Goal: Understand site structure: Grasp the organization and layout of the website

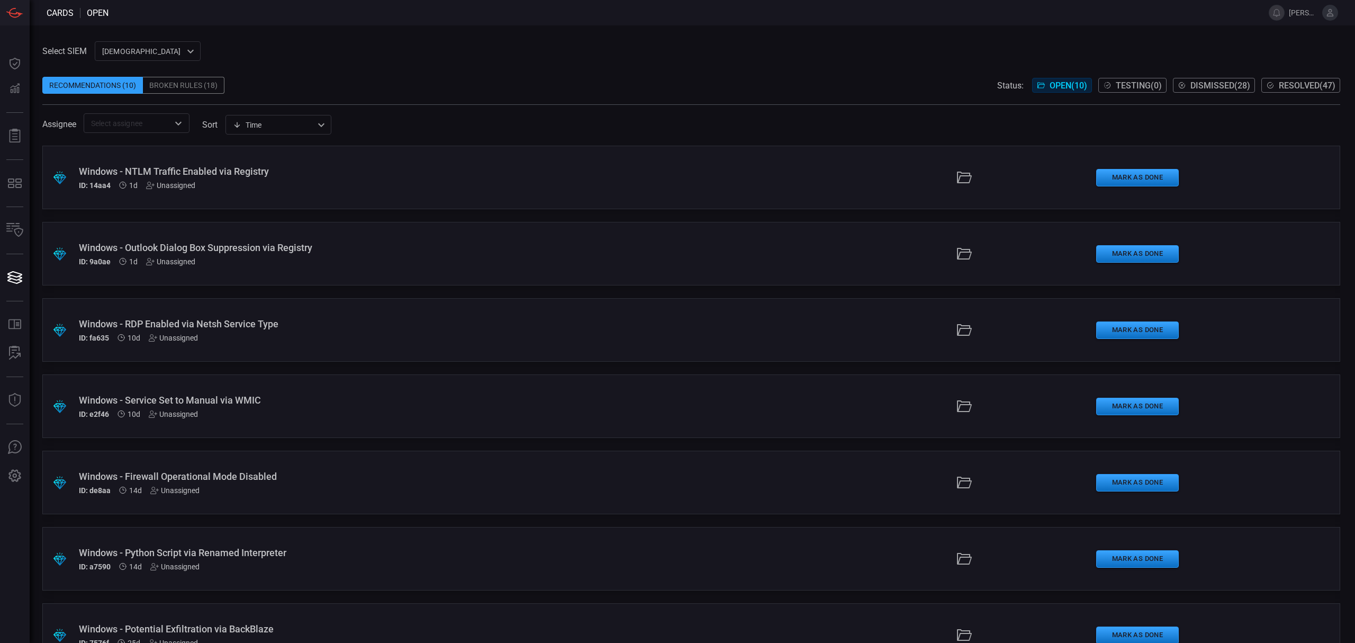
click at [161, 170] on div "Windows - NTLM Traffic Enabled via Registry" at bounding box center [332, 171] width 506 height 11
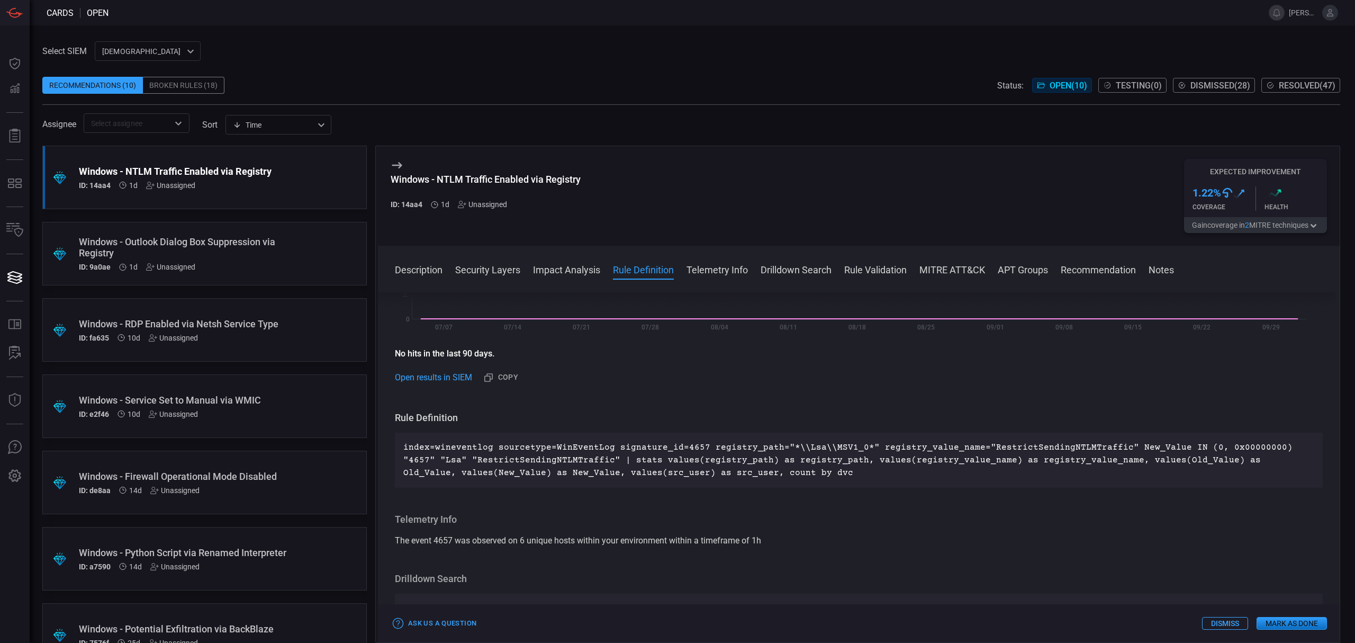
scroll to position [353, 0]
click at [233, 250] on div "Windows - Outlook Dialog Box Suppression via Registry" at bounding box center [184, 247] width 211 height 22
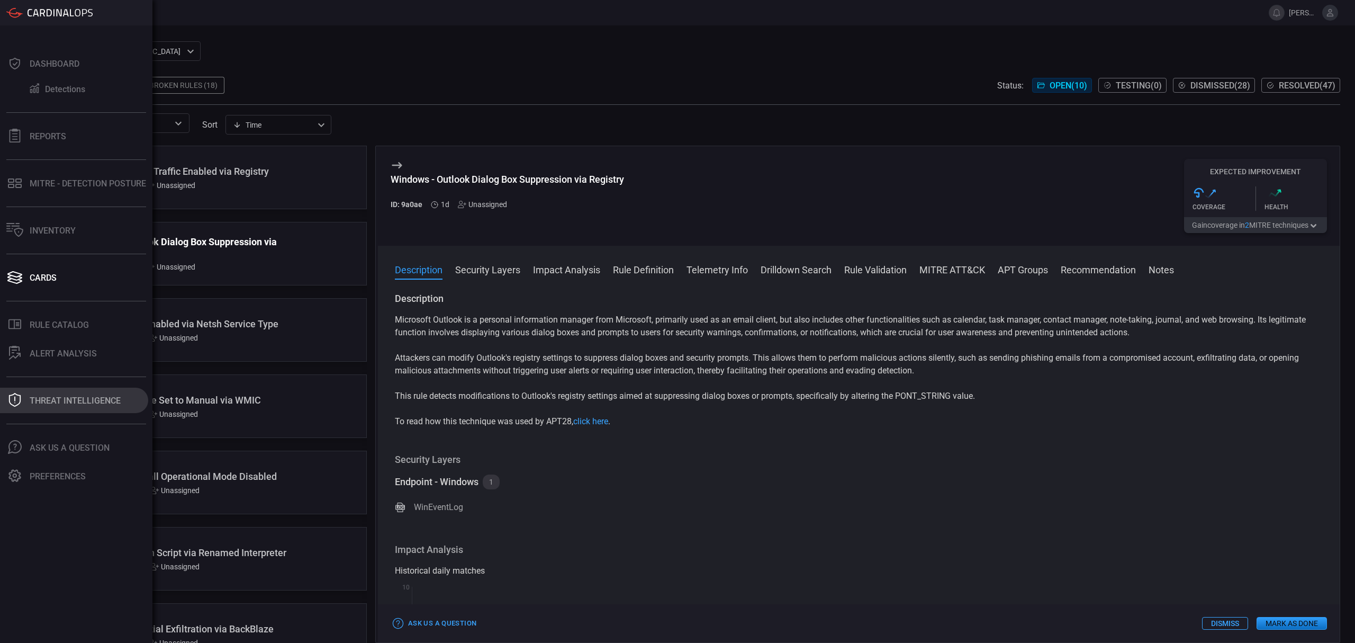
click at [84, 401] on div "Threat Intelligence" at bounding box center [75, 400] width 91 height 10
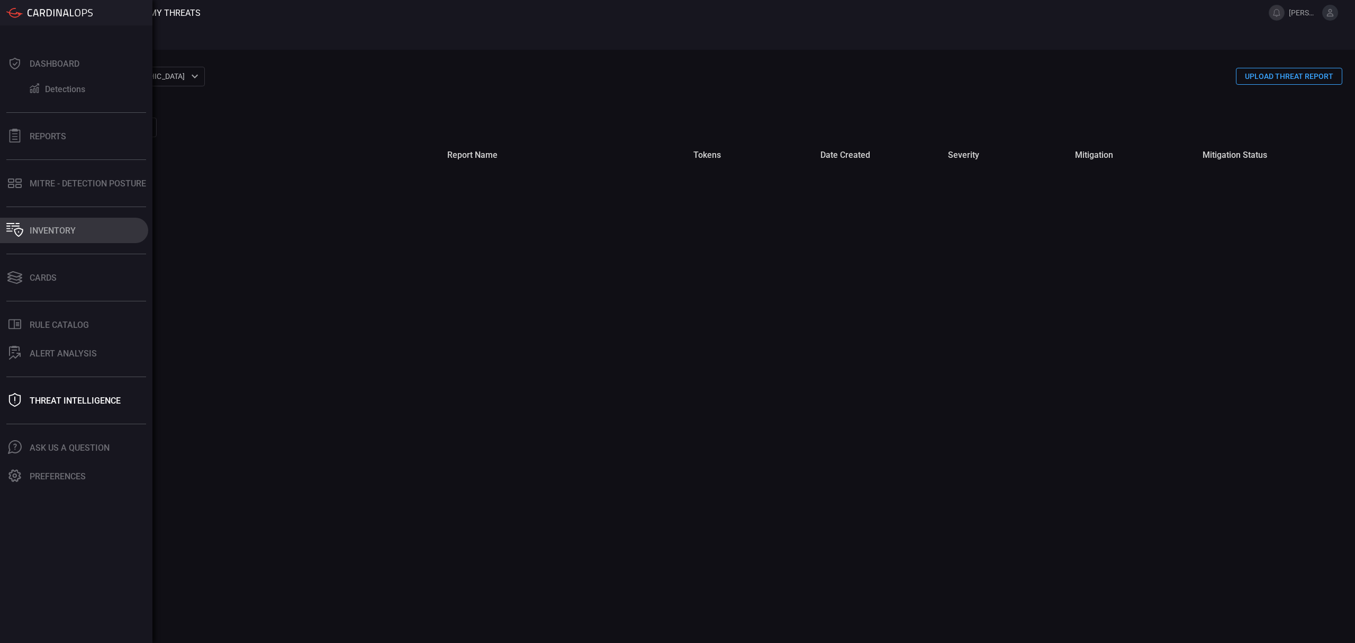
click at [51, 231] on div "Inventory" at bounding box center [53, 231] width 46 height 10
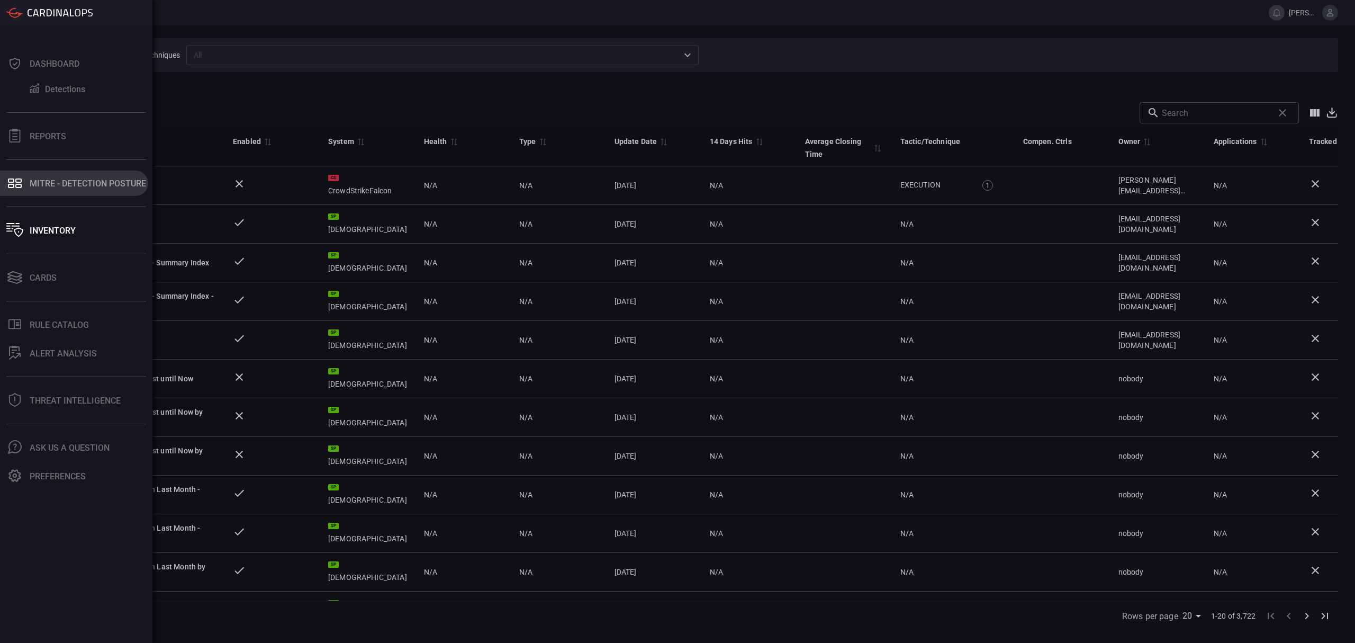
click at [51, 184] on div "MITRE - Detection Posture" at bounding box center [88, 183] width 116 height 10
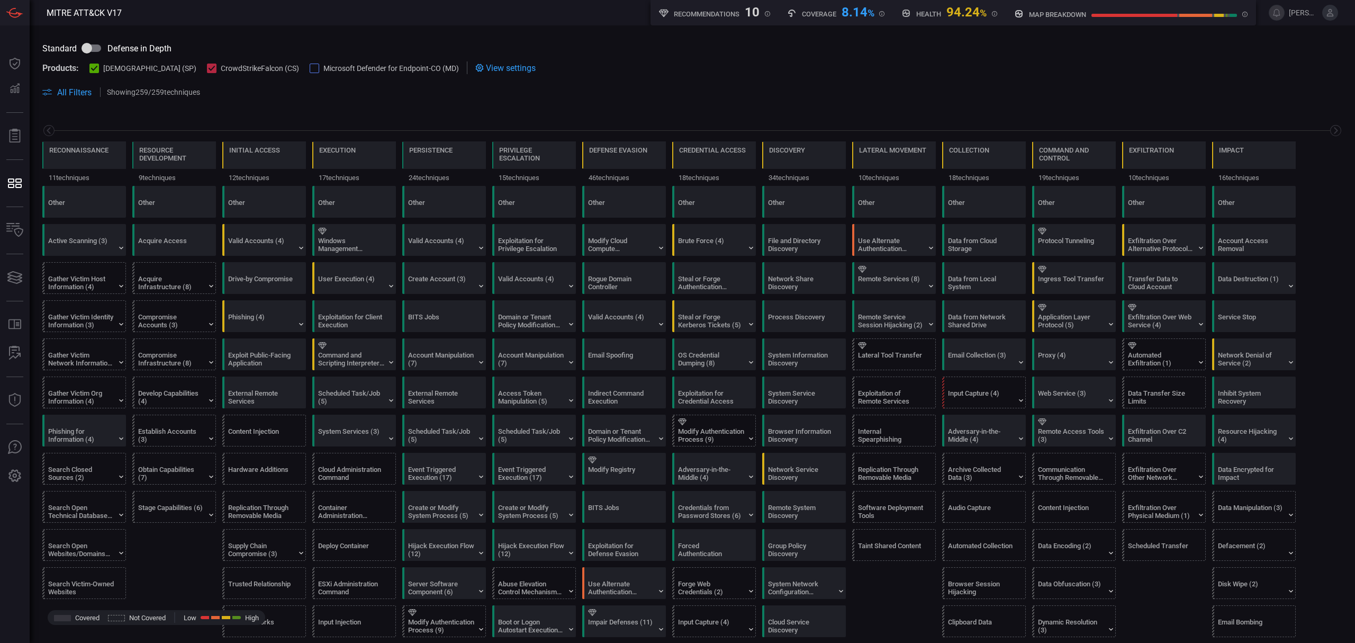
click at [104, 49] on input "checkbox" at bounding box center [87, 48] width 60 height 20
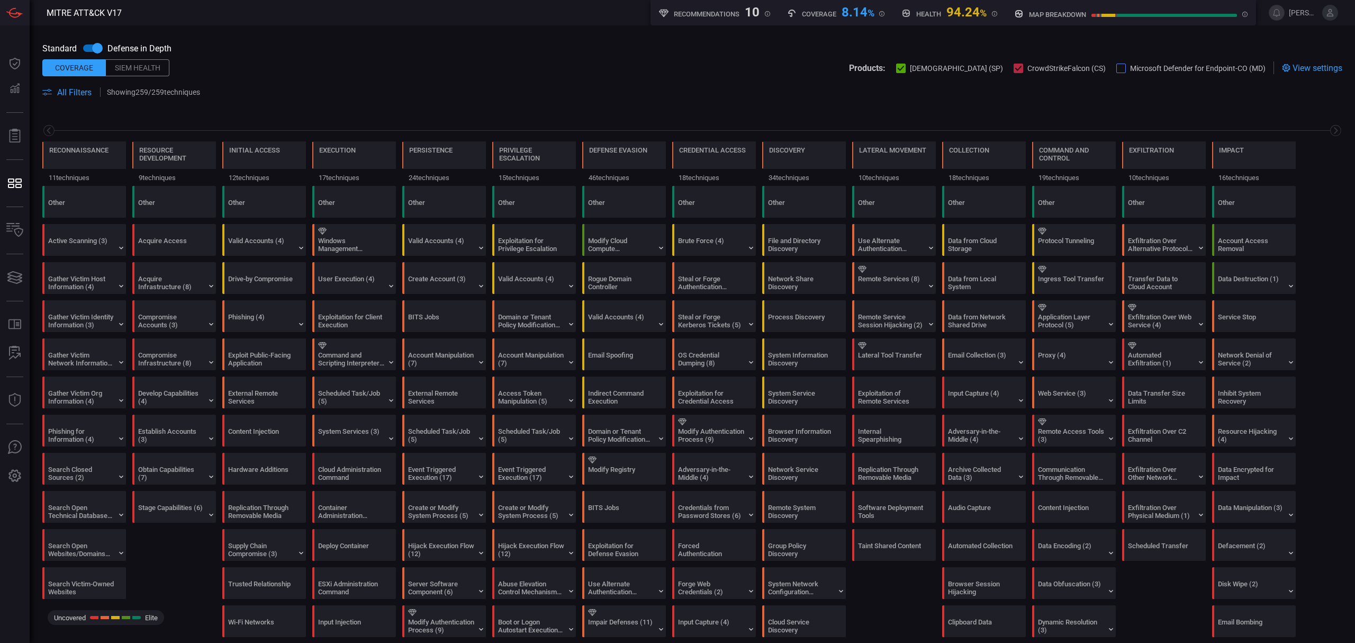
click at [87, 49] on input "checkbox" at bounding box center [97, 48] width 60 height 20
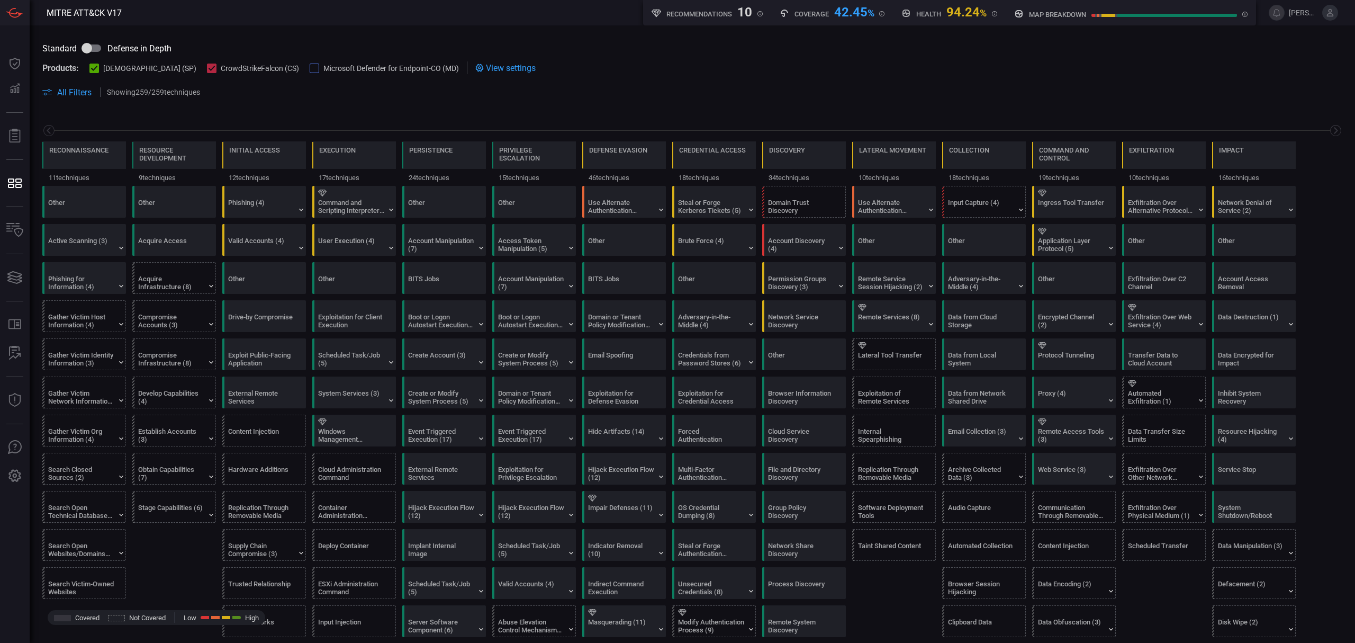
click at [505, 24] on span at bounding box center [382, 12] width 521 height 25
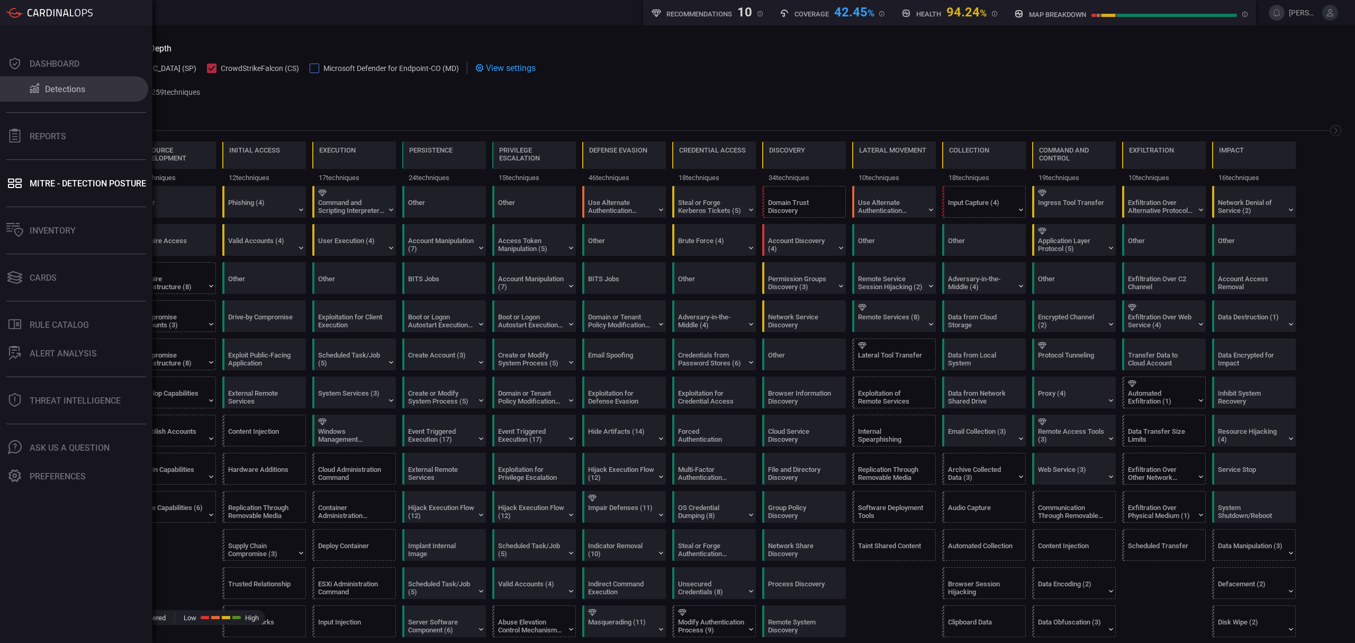
click at [77, 84] on div "Detections" at bounding box center [65, 89] width 40 height 10
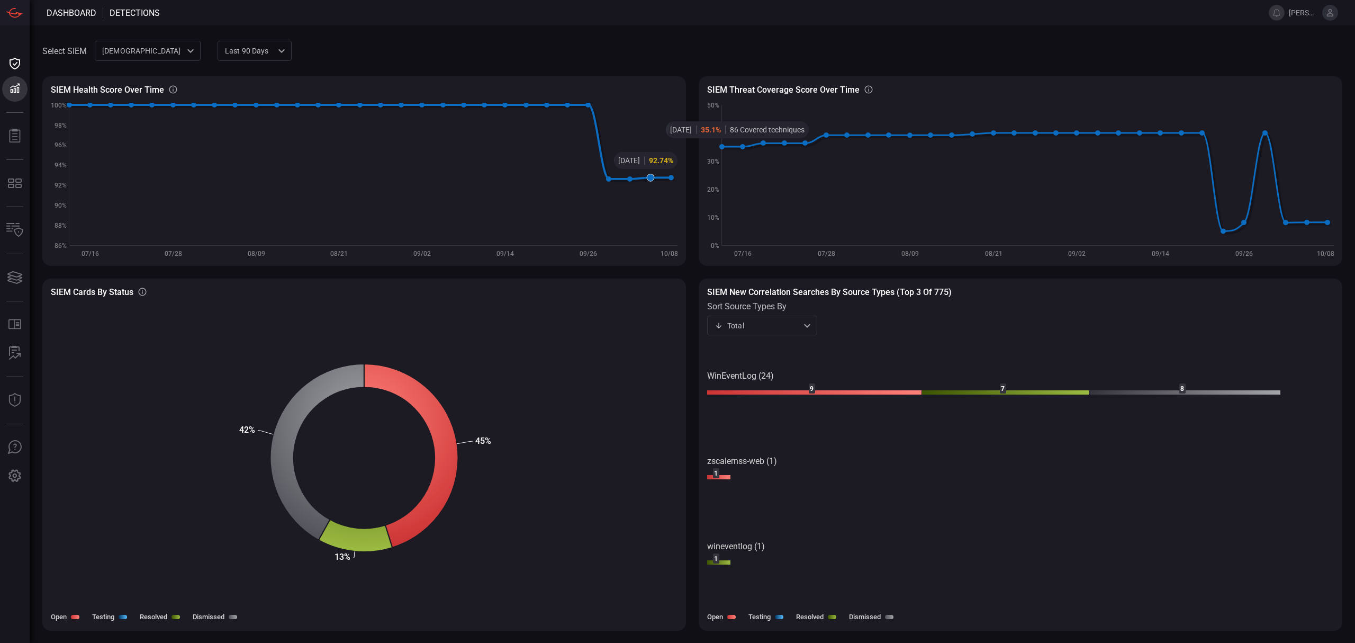
drag, startPoint x: 648, startPoint y: 204, endPoint x: 1022, endPoint y: 329, distance: 394.1
click at [1022, 329] on div "SIEM Health Score Over Time SIEM Healthy rules out of total configured rules Cr…" at bounding box center [692, 341] width 1300 height 554
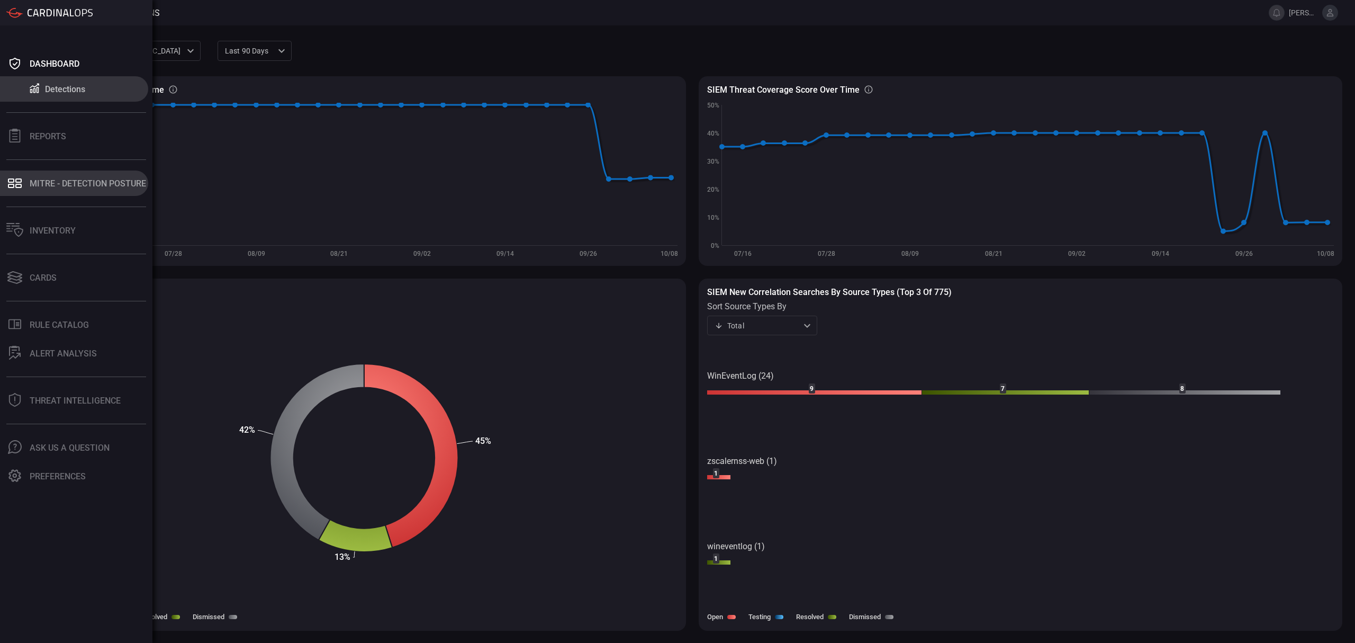
click at [65, 189] on button "MITRE - Detection Posture" at bounding box center [74, 182] width 148 height 25
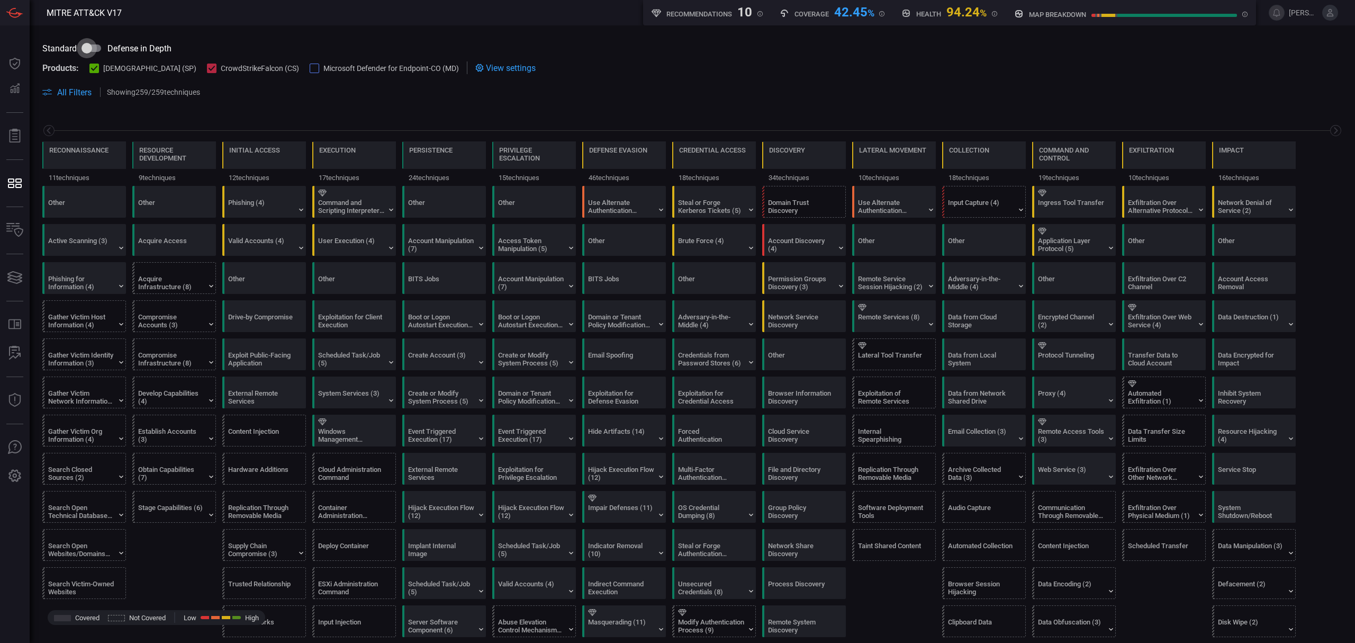
click at [104, 46] on input "checkbox" at bounding box center [87, 48] width 60 height 20
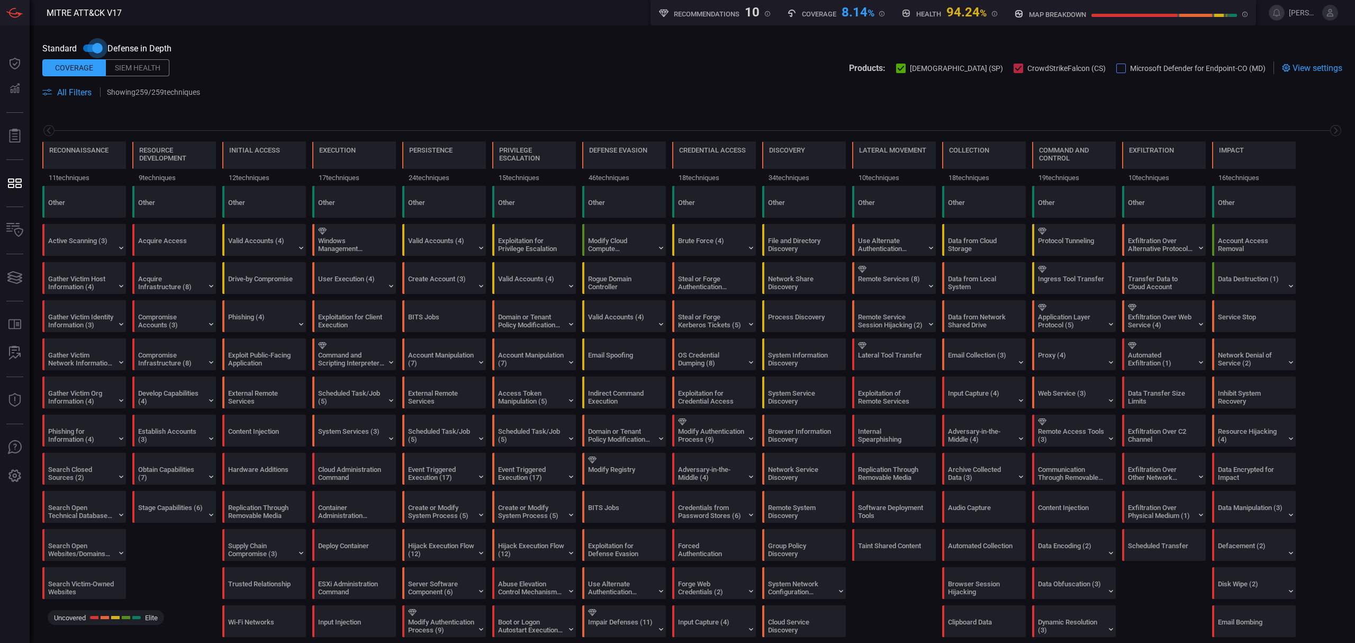
click at [95, 49] on input "checkbox" at bounding box center [97, 48] width 60 height 20
